Goal: Transaction & Acquisition: Register for event/course

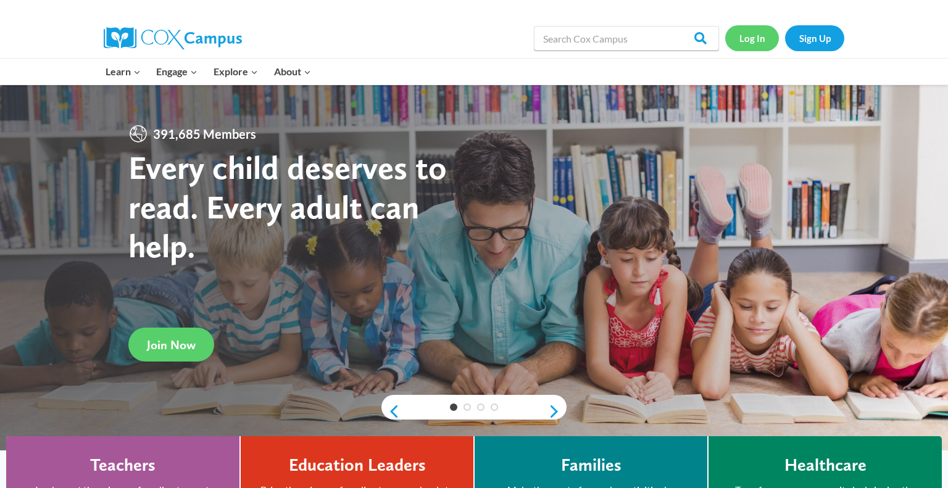
click at [750, 38] on link "Log In" at bounding box center [752, 37] width 54 height 25
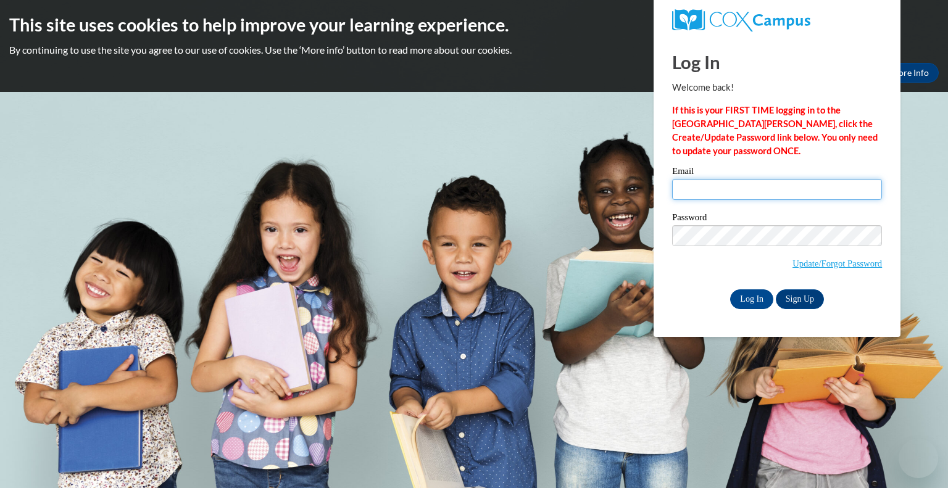
click at [707, 189] on input "Email" at bounding box center [777, 189] width 210 height 21
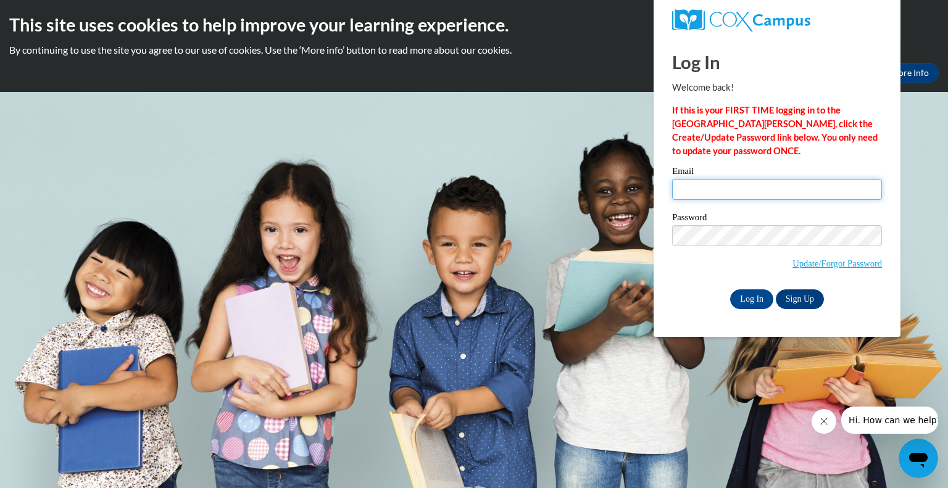
type input "cwroblewski@greenfield.k12.wi.us"
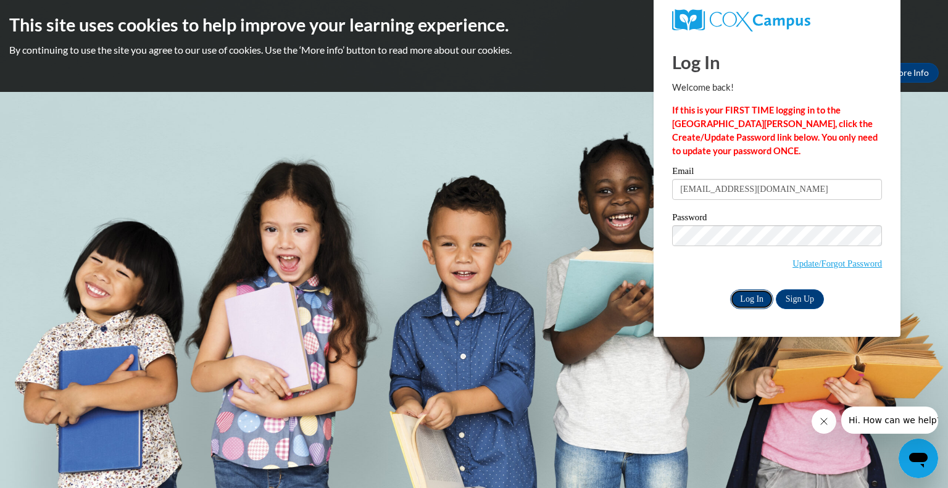
click at [761, 294] on input "Log In" at bounding box center [751, 299] width 43 height 20
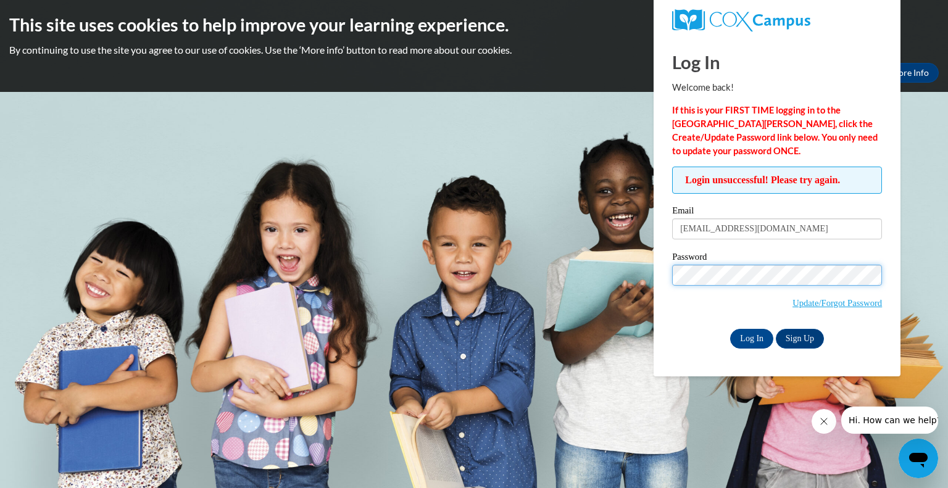
click at [730, 329] on input "Log In" at bounding box center [751, 339] width 43 height 20
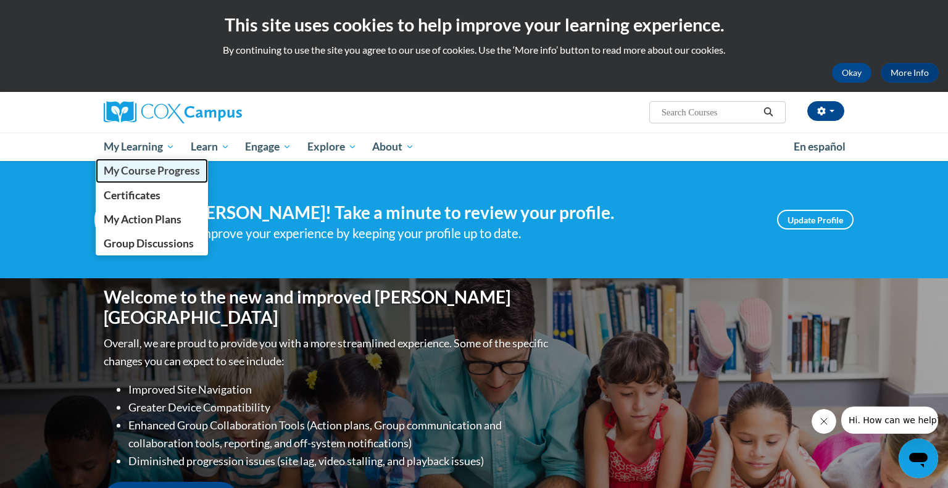
click at [155, 164] on span "My Course Progress" at bounding box center [152, 170] width 96 height 13
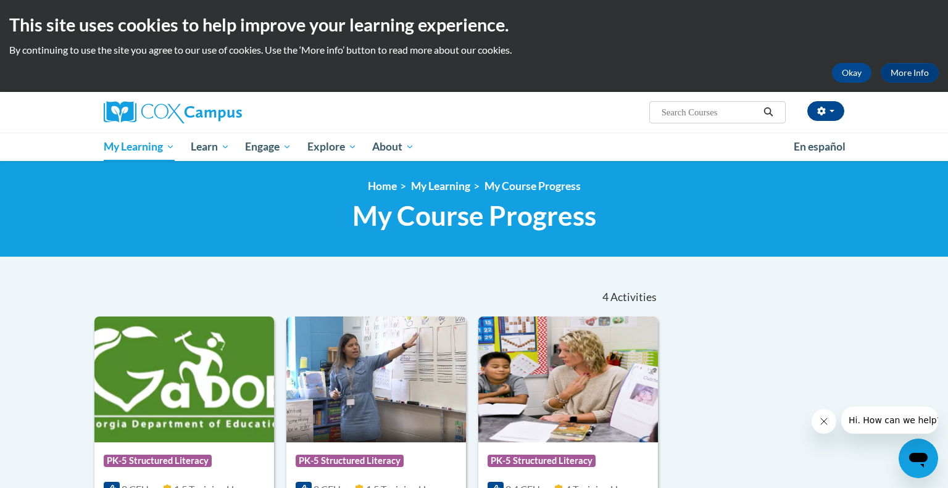
click at [711, 116] on input "Search..." at bounding box center [709, 112] width 99 height 15
type input "early literacy"
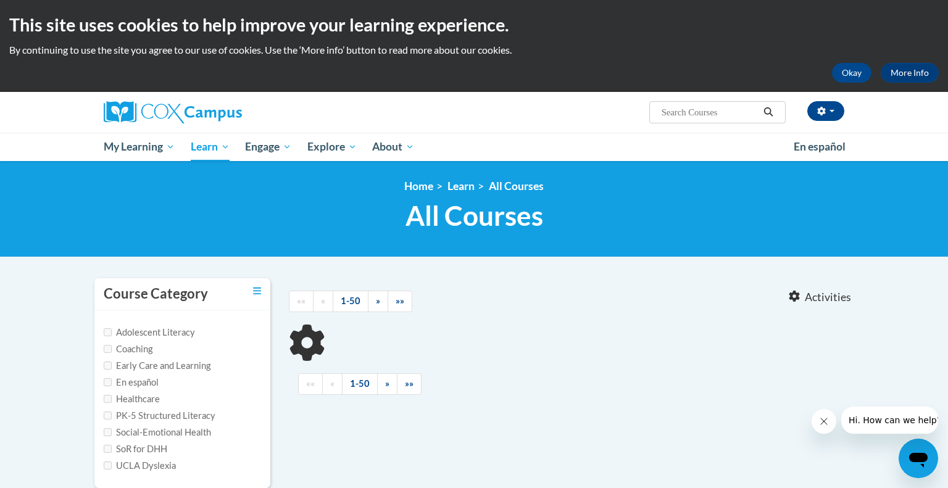
type input "early literacy"
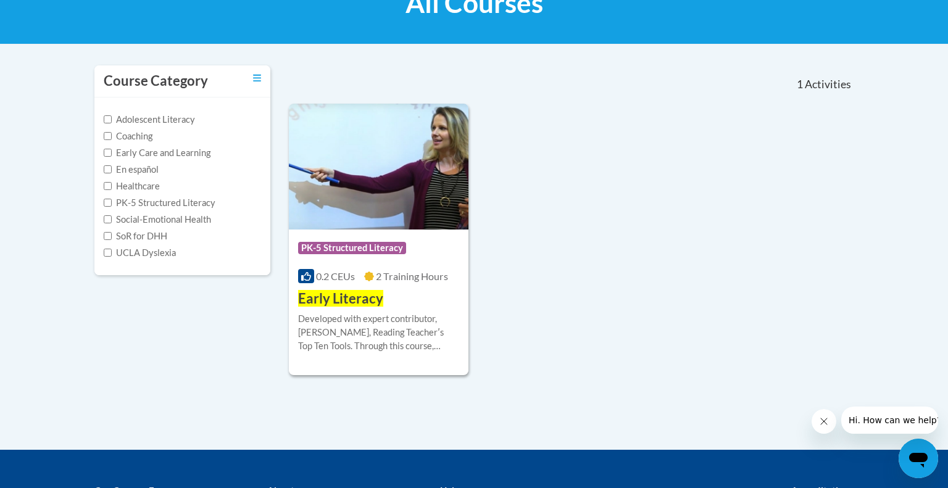
scroll to position [218, 0]
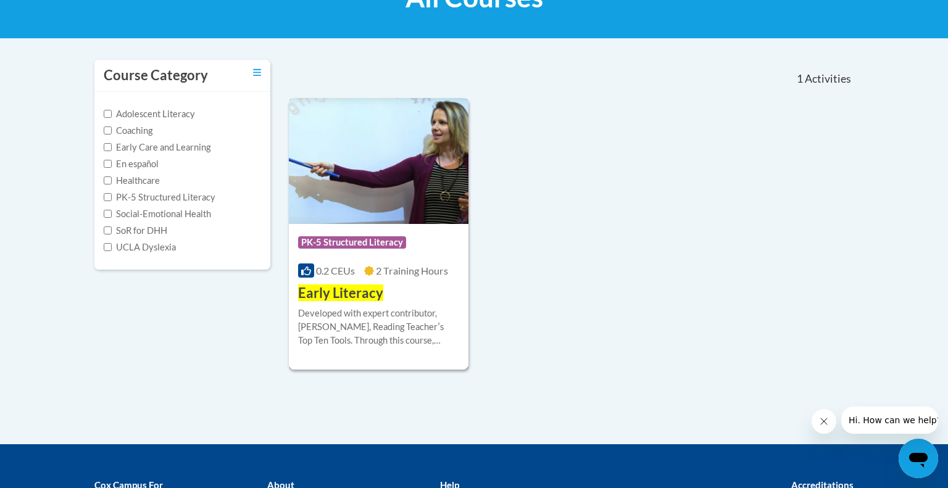
click at [352, 299] on span "Early Literacy" at bounding box center [340, 292] width 85 height 17
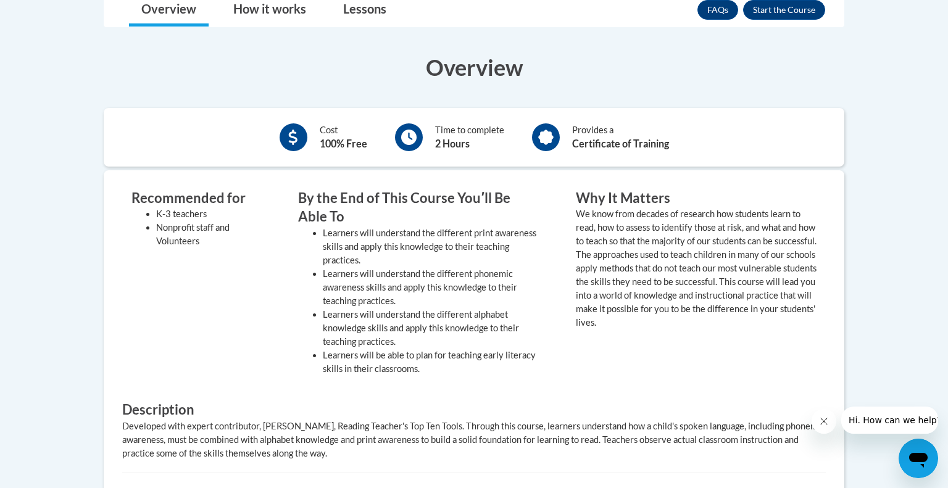
scroll to position [378, 0]
click at [808, 6] on button "Enroll" at bounding box center [784, 9] width 82 height 20
